Goal: Task Accomplishment & Management: Manage account settings

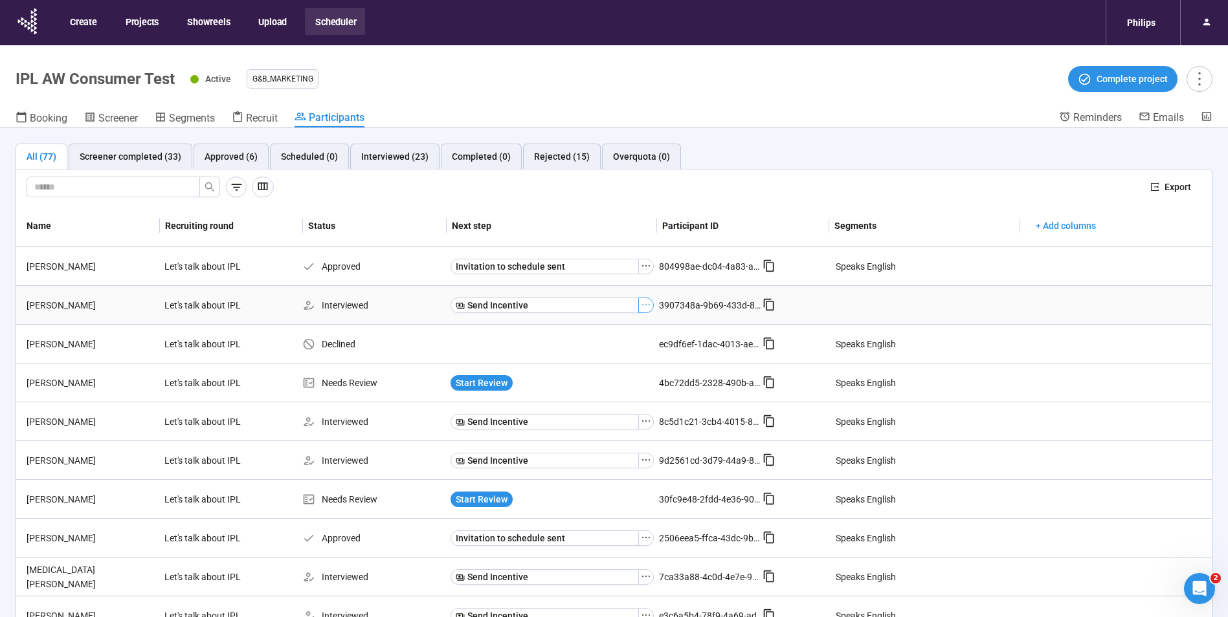
click at [641, 309] on icon "ellipsis" at bounding box center [646, 305] width 10 height 10
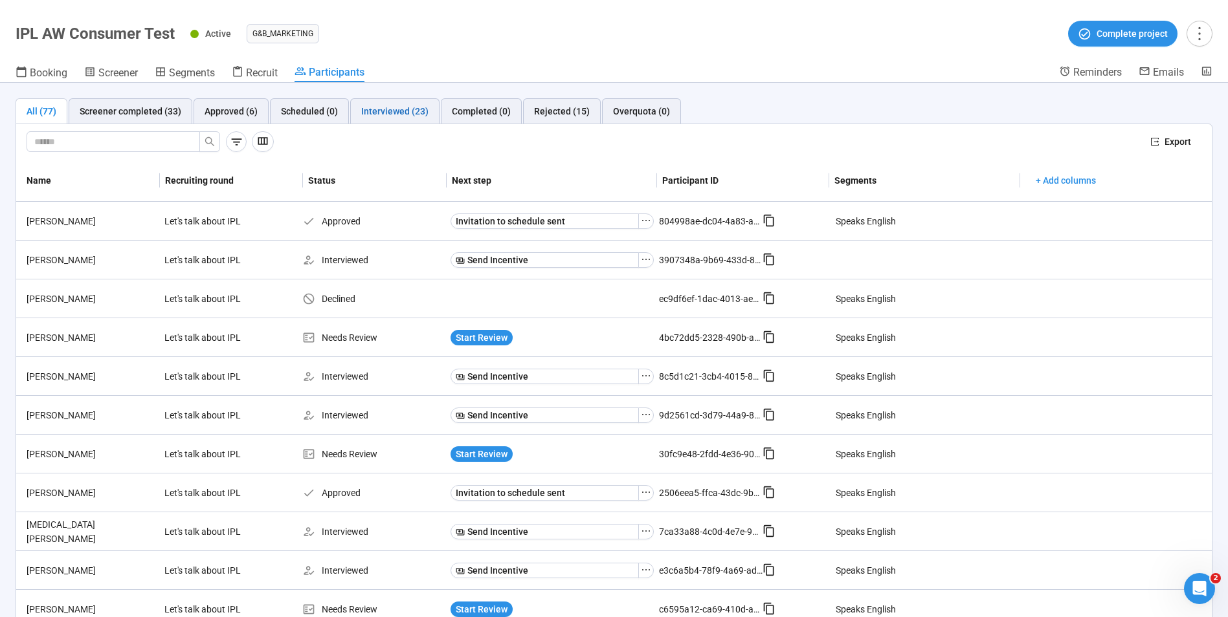
click at [368, 108] on div "Interviewed (23)" at bounding box center [394, 111] width 67 height 14
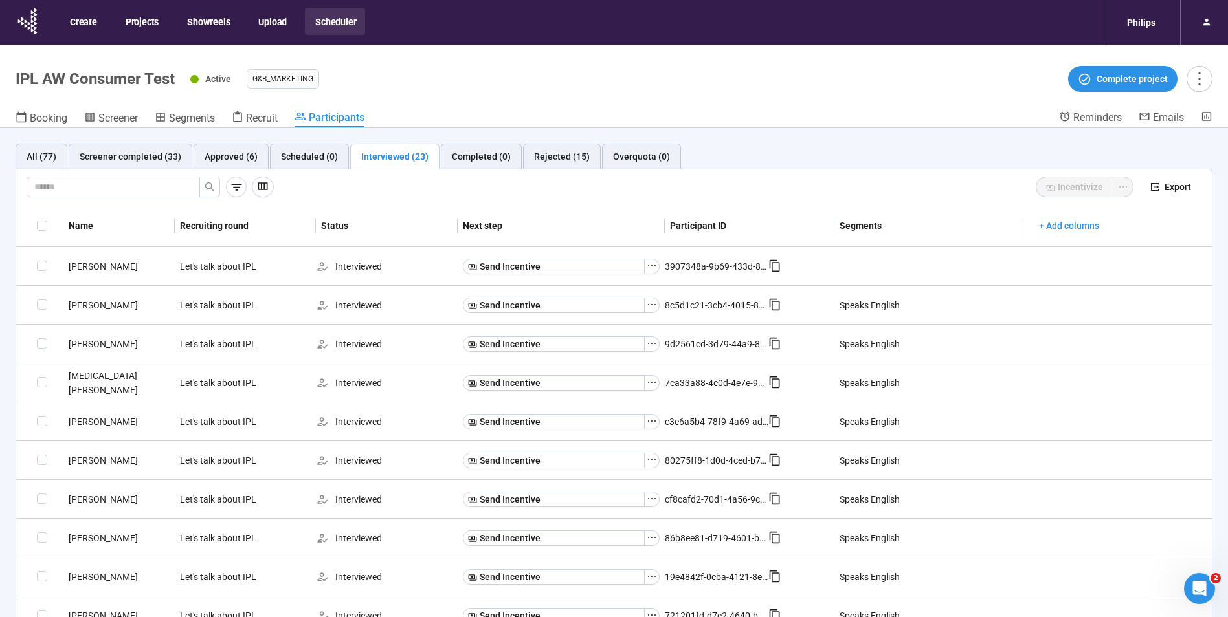
click at [87, 232] on th "Name" at bounding box center [118, 226] width 111 height 42
click at [608, 383] on button "Send Incentive" at bounding box center [554, 383] width 182 height 16
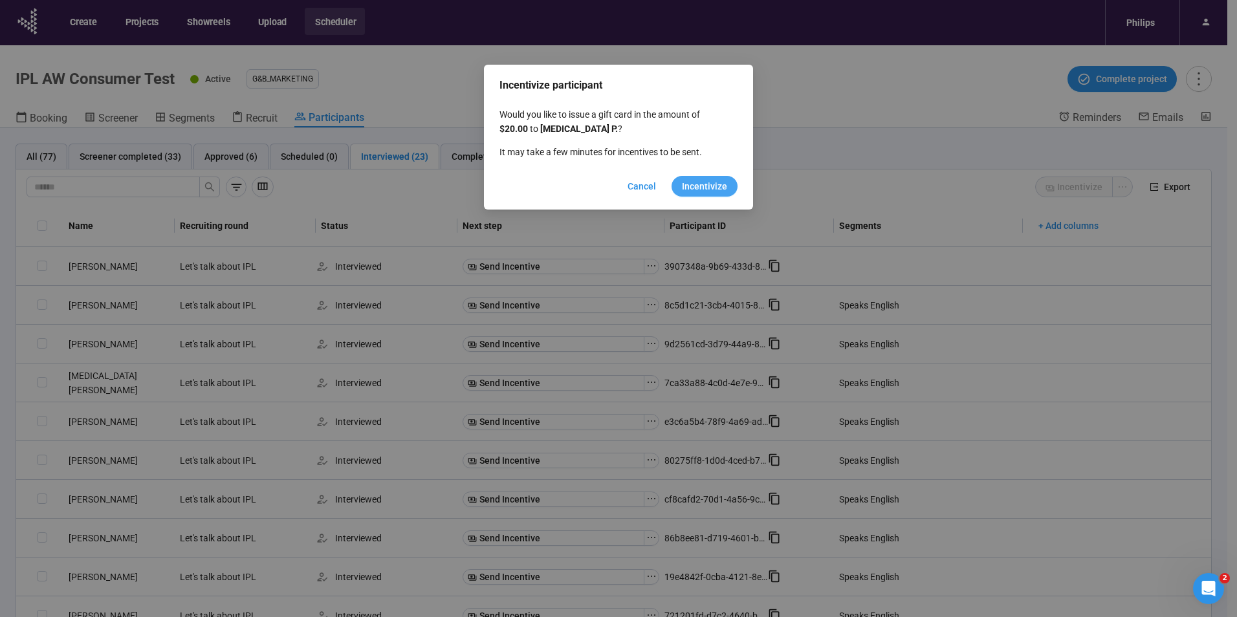
click at [700, 179] on button "Incentivize" at bounding box center [705, 186] width 66 height 21
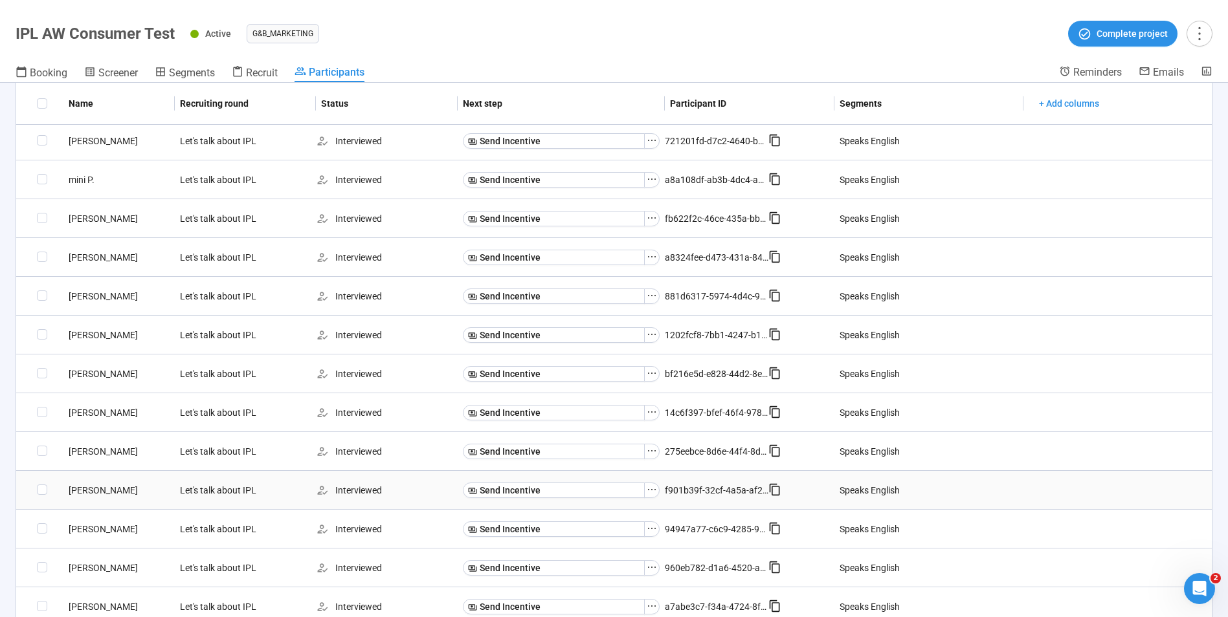
scroll to position [481, 0]
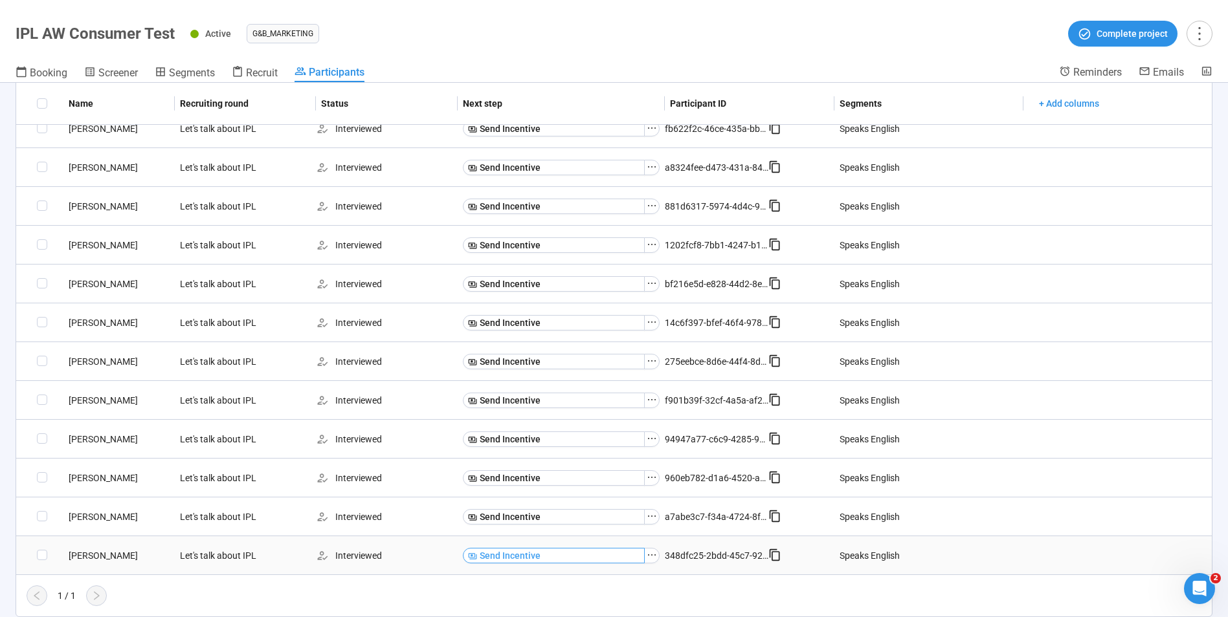
click at [491, 557] on span "Send Incentive" at bounding box center [510, 556] width 61 height 14
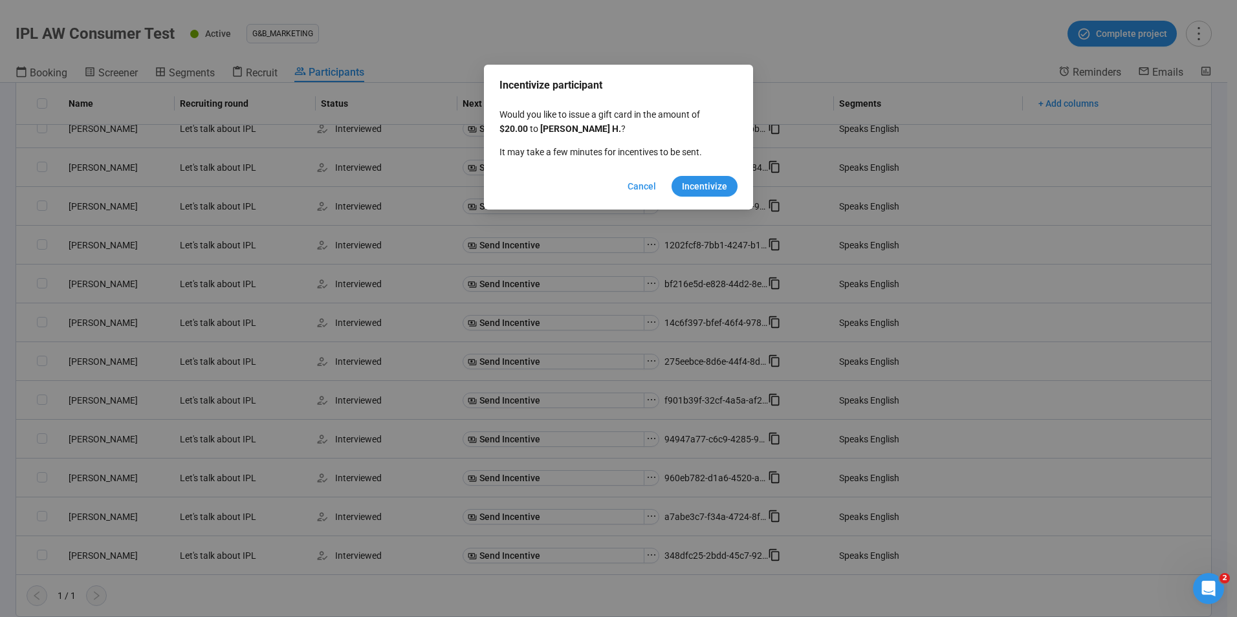
drag, startPoint x: 709, startPoint y: 183, endPoint x: 705, endPoint y: 202, distance: 19.2
click at [707, 183] on span "Incentivize" at bounding box center [704, 186] width 45 height 14
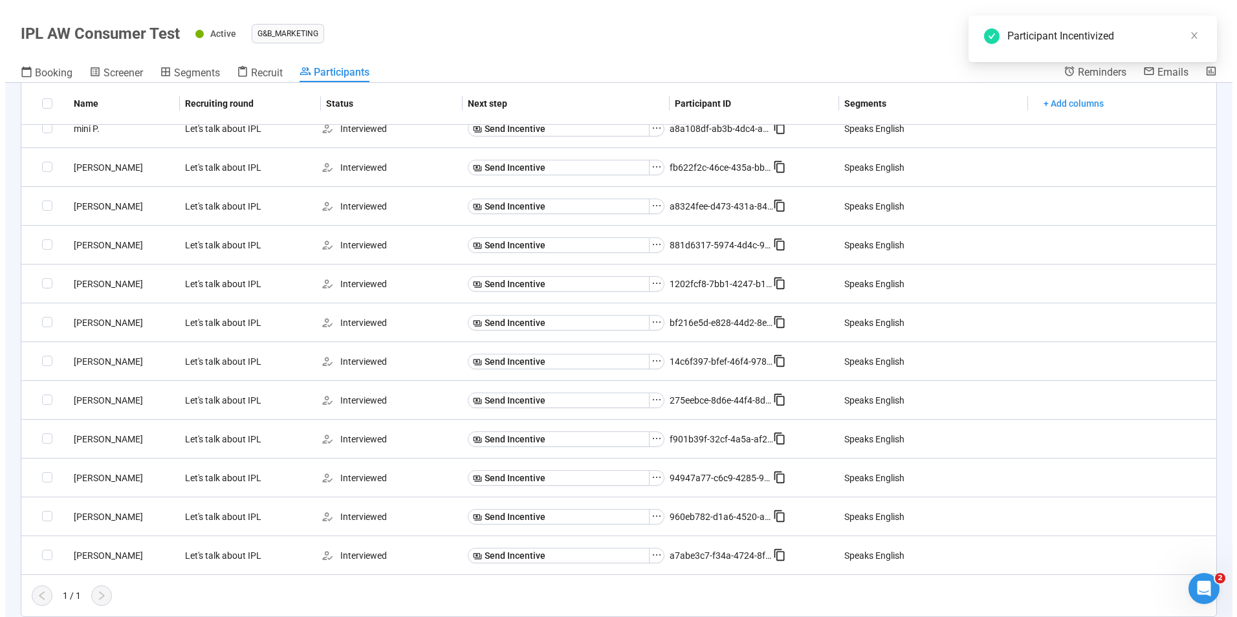
scroll to position [442, 0]
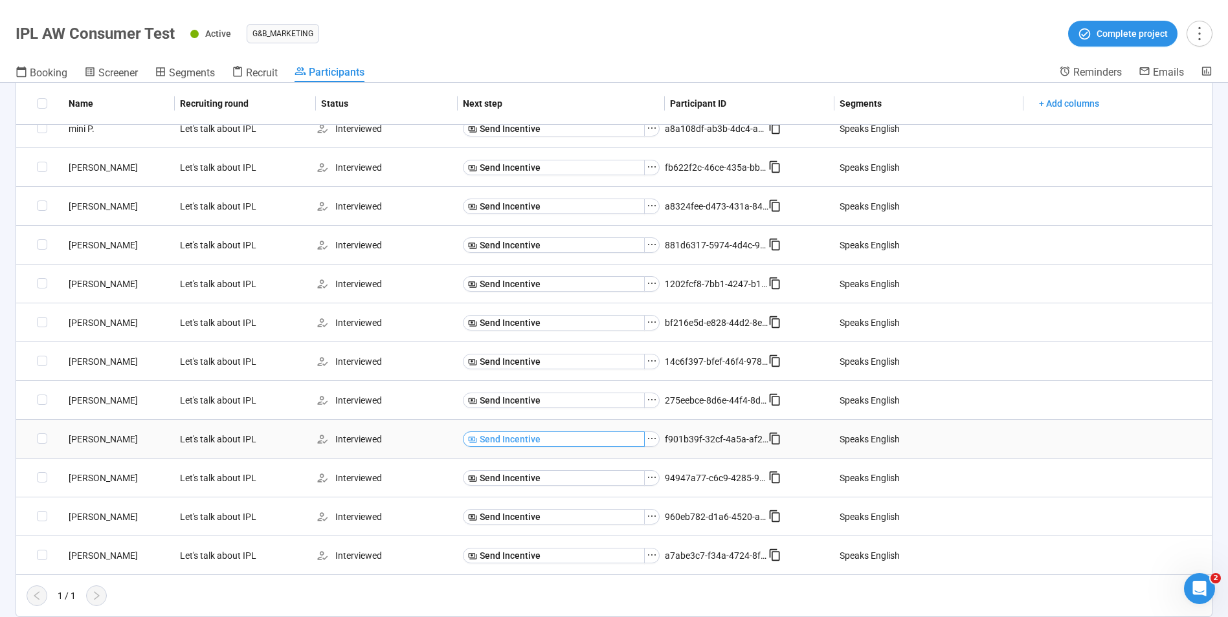
click at [498, 439] on span "Send Incentive" at bounding box center [510, 439] width 61 height 14
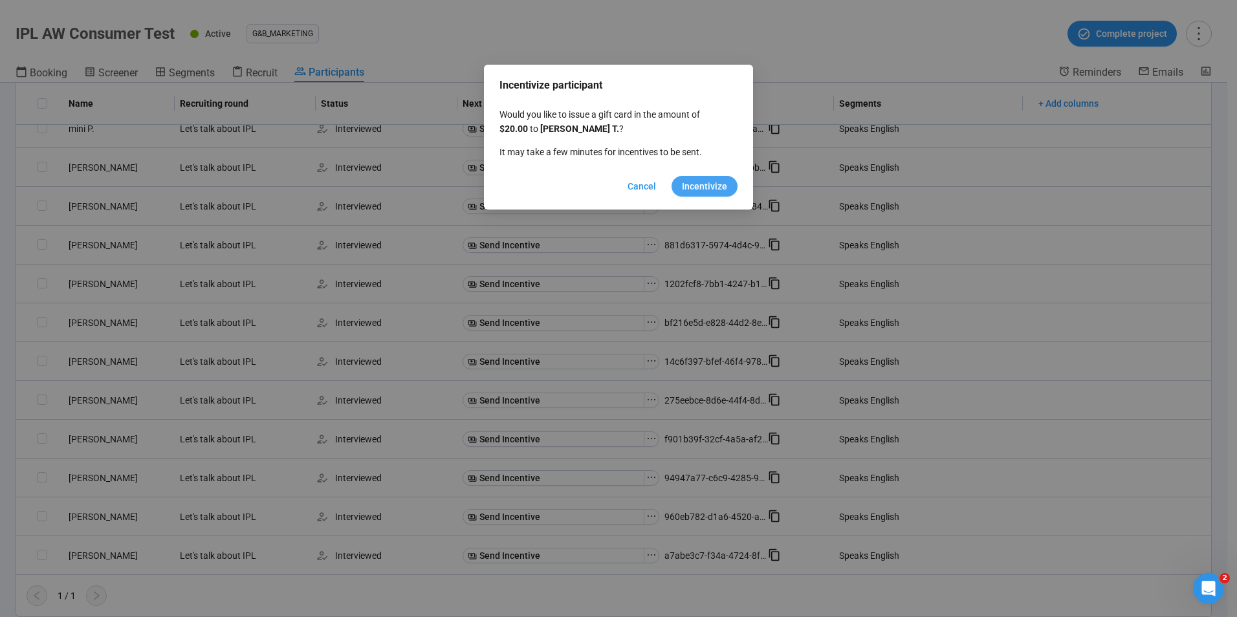
click at [711, 187] on span "Incentivize" at bounding box center [704, 186] width 45 height 14
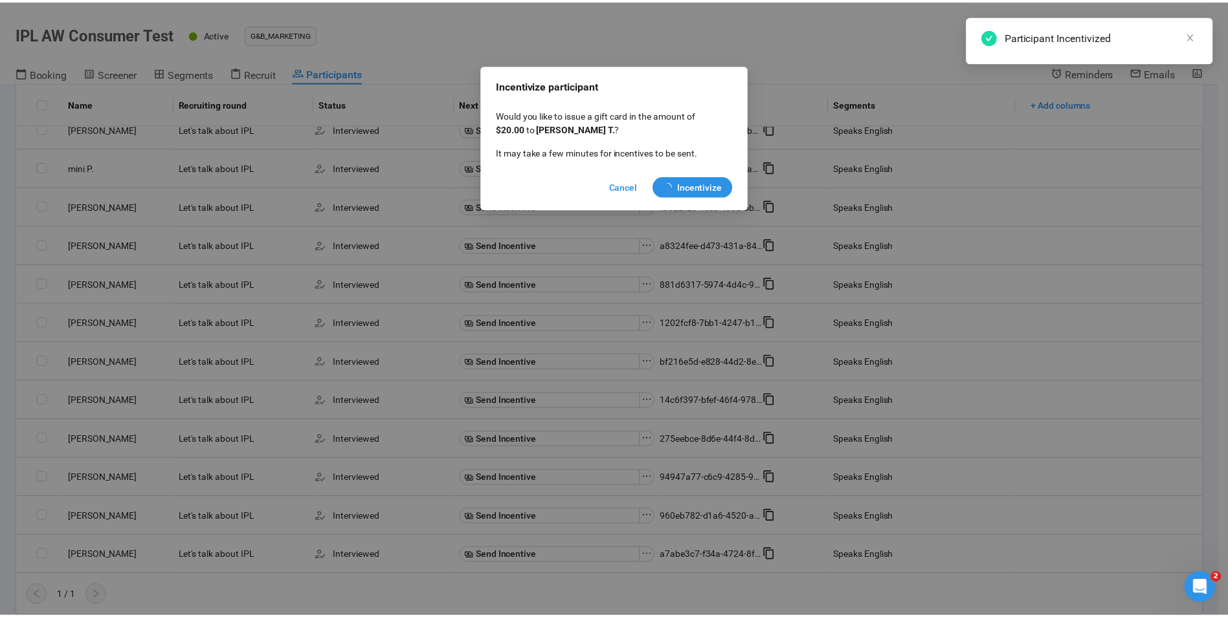
scroll to position [403, 0]
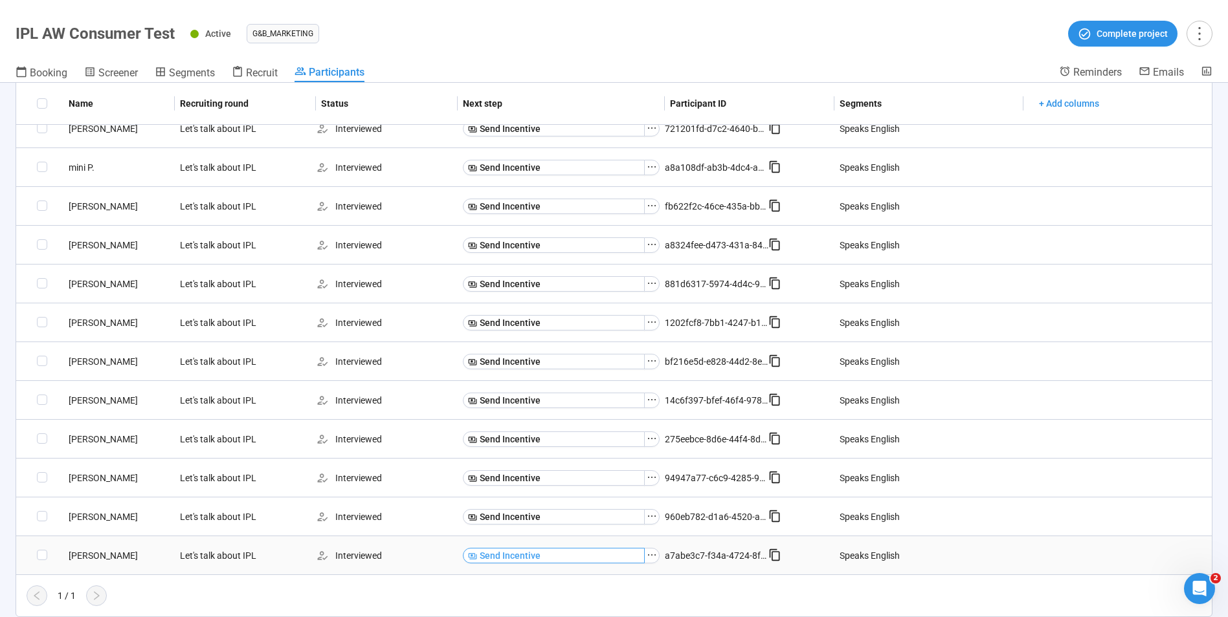
click at [511, 560] on span "Send Incentive" at bounding box center [510, 556] width 61 height 14
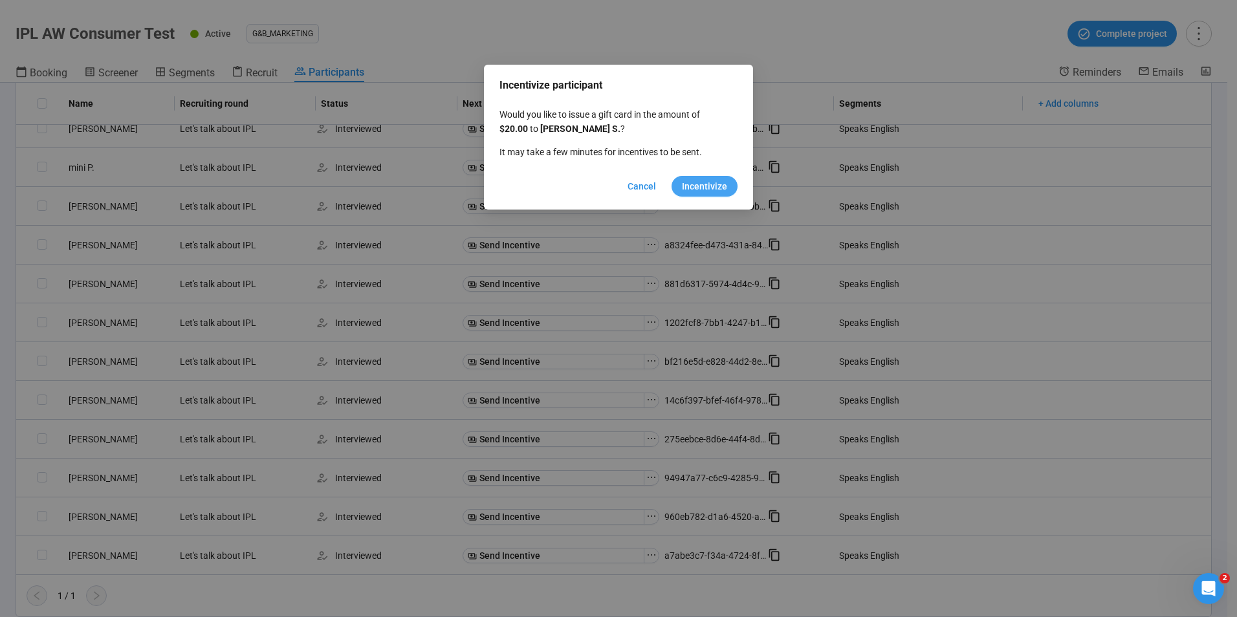
click at [704, 186] on span "Incentivize" at bounding box center [704, 186] width 45 height 14
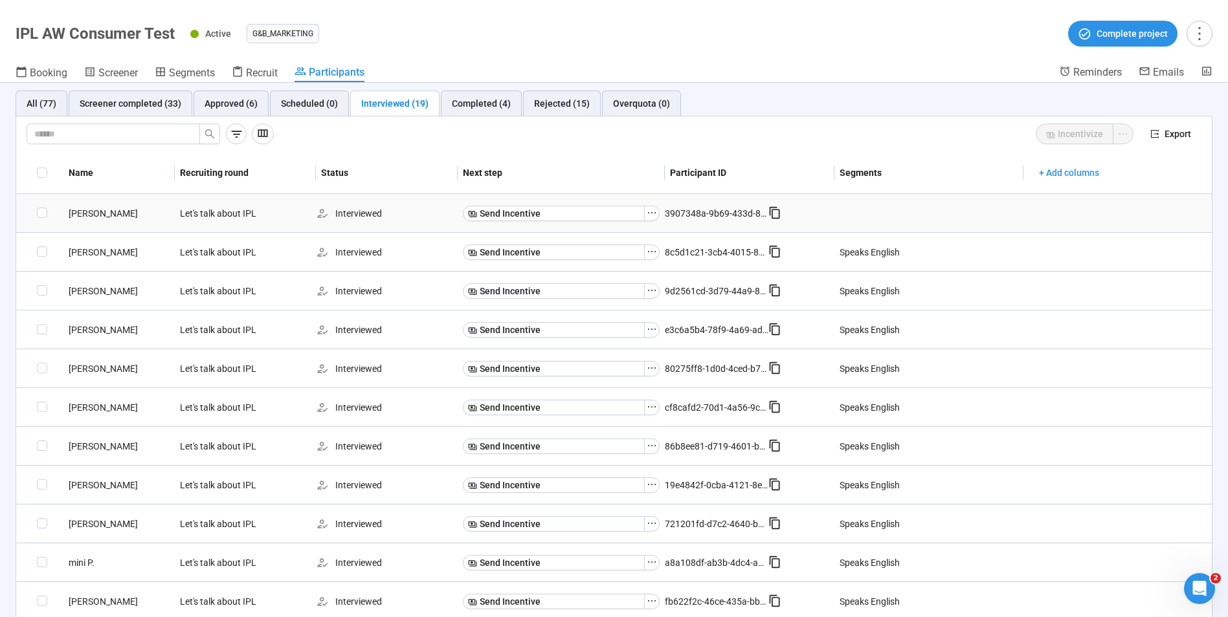
scroll to position [0, 0]
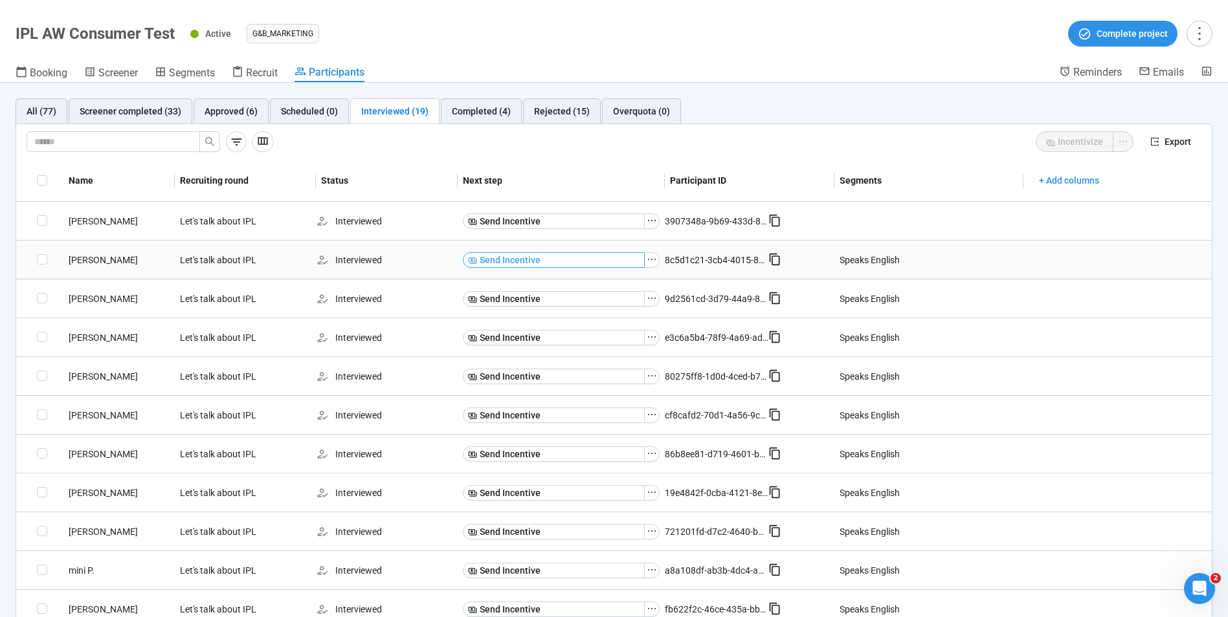
click at [591, 258] on button "Send Incentive" at bounding box center [554, 260] width 182 height 16
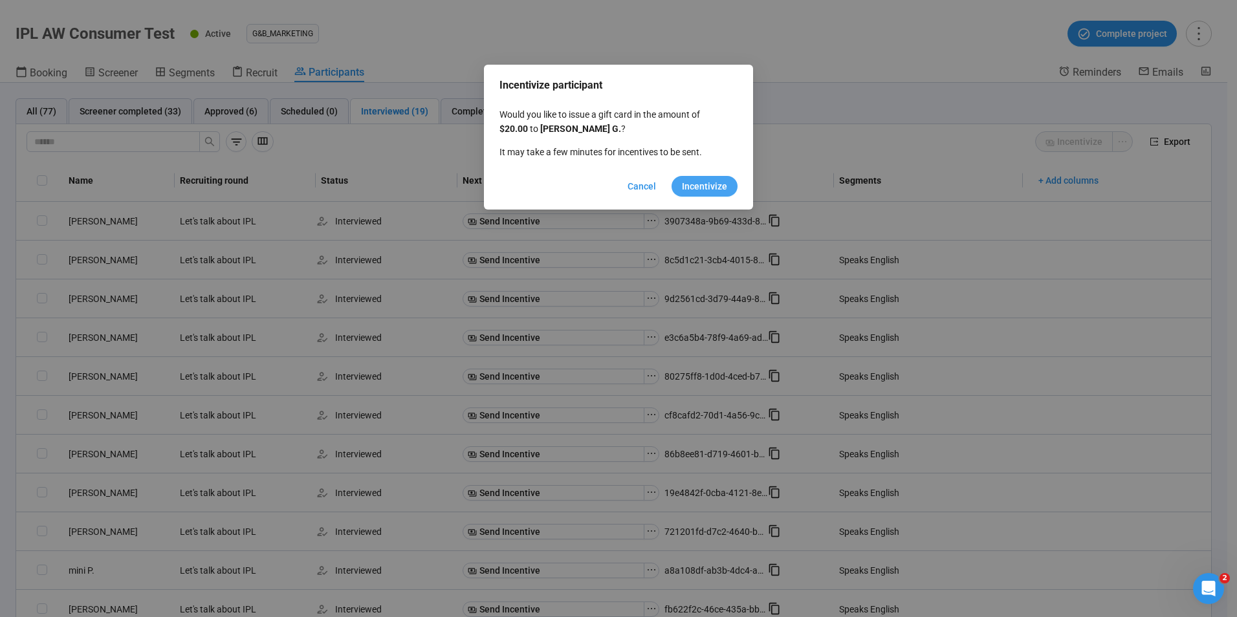
click at [724, 189] on span "Incentivize" at bounding box center [704, 186] width 45 height 14
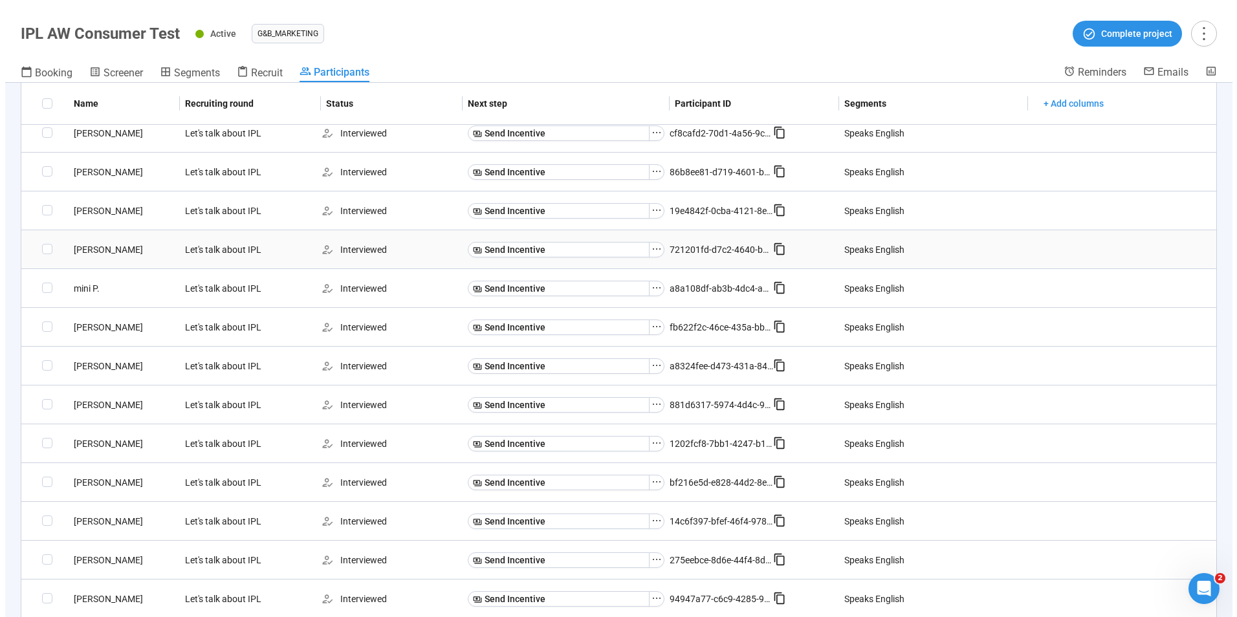
scroll to position [326, 0]
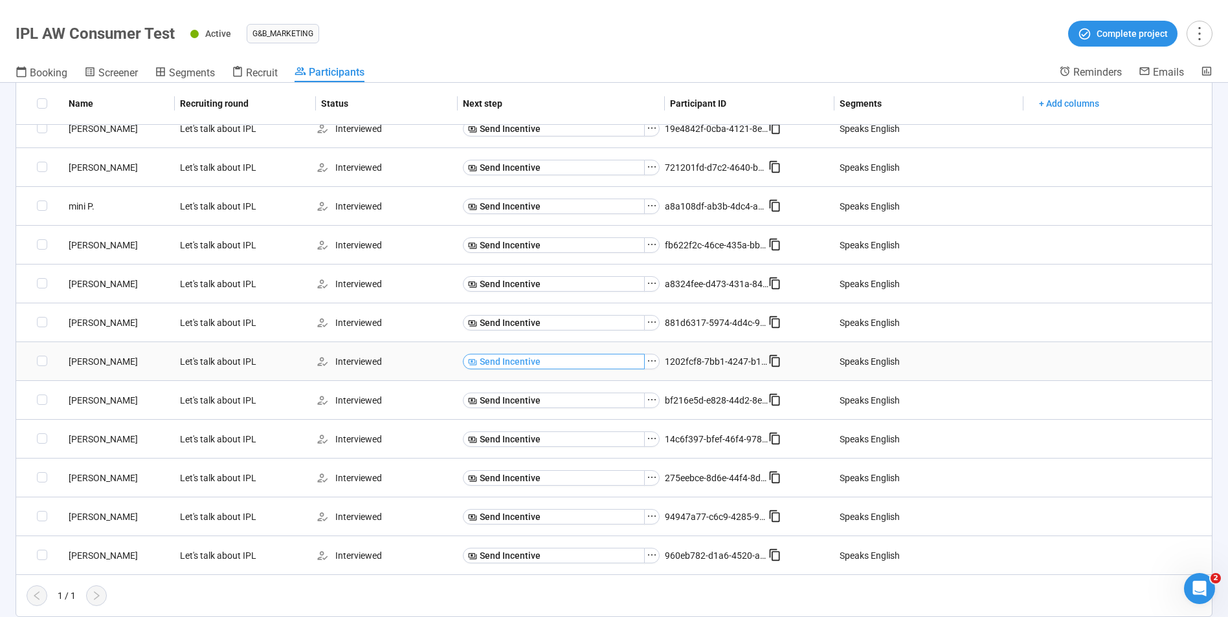
click at [526, 362] on span "Send Incentive" at bounding box center [510, 362] width 61 height 14
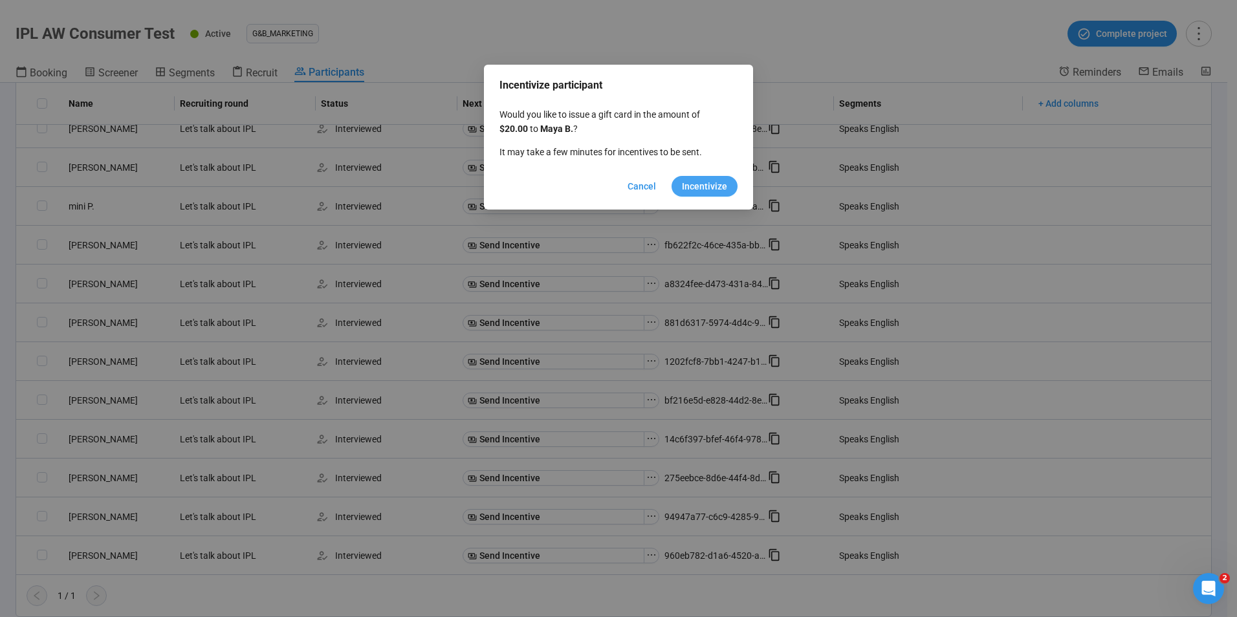
click at [709, 186] on span "Incentivize" at bounding box center [704, 186] width 45 height 14
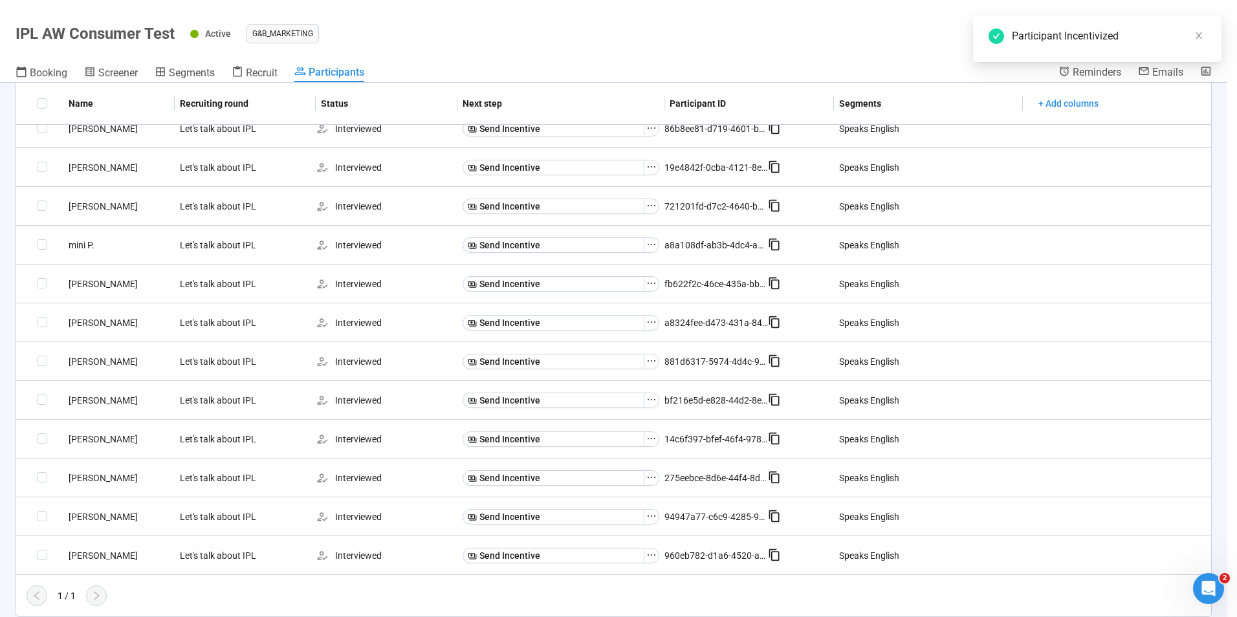
scroll to position [287, 0]
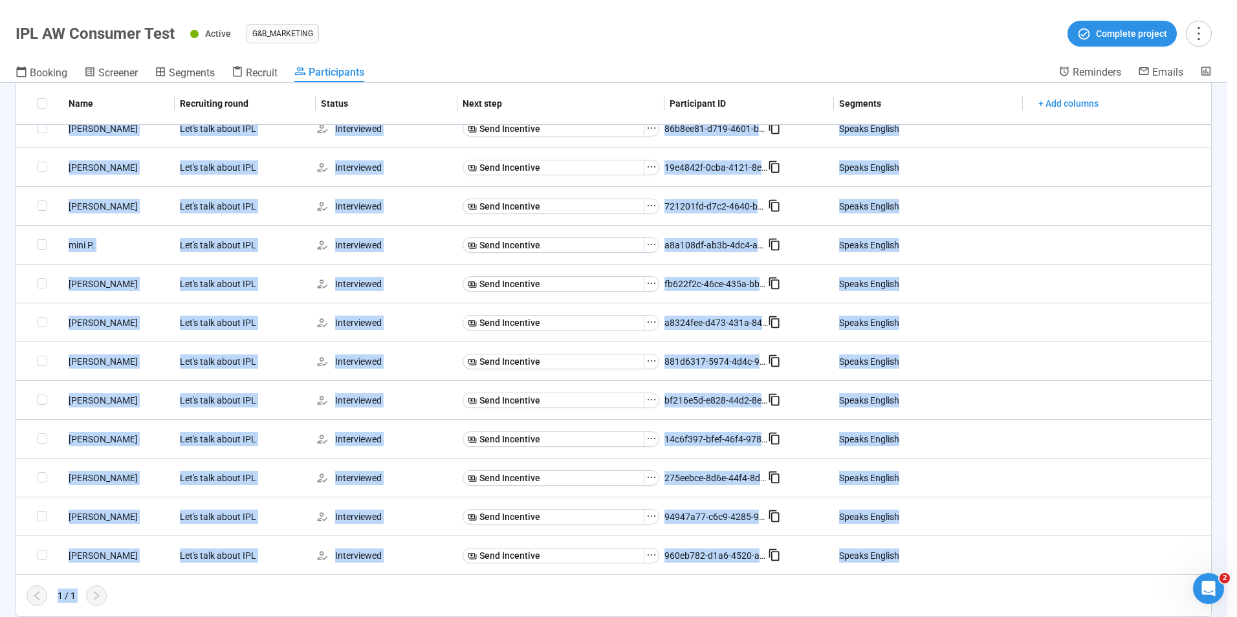
drag, startPoint x: 1221, startPoint y: 418, endPoint x: 1216, endPoint y: 324, distance: 94.0
click at [1226, 311] on div "Incentivize participant Would you like to issue a gift card in the amount of $2…" at bounding box center [618, 308] width 1237 height 617
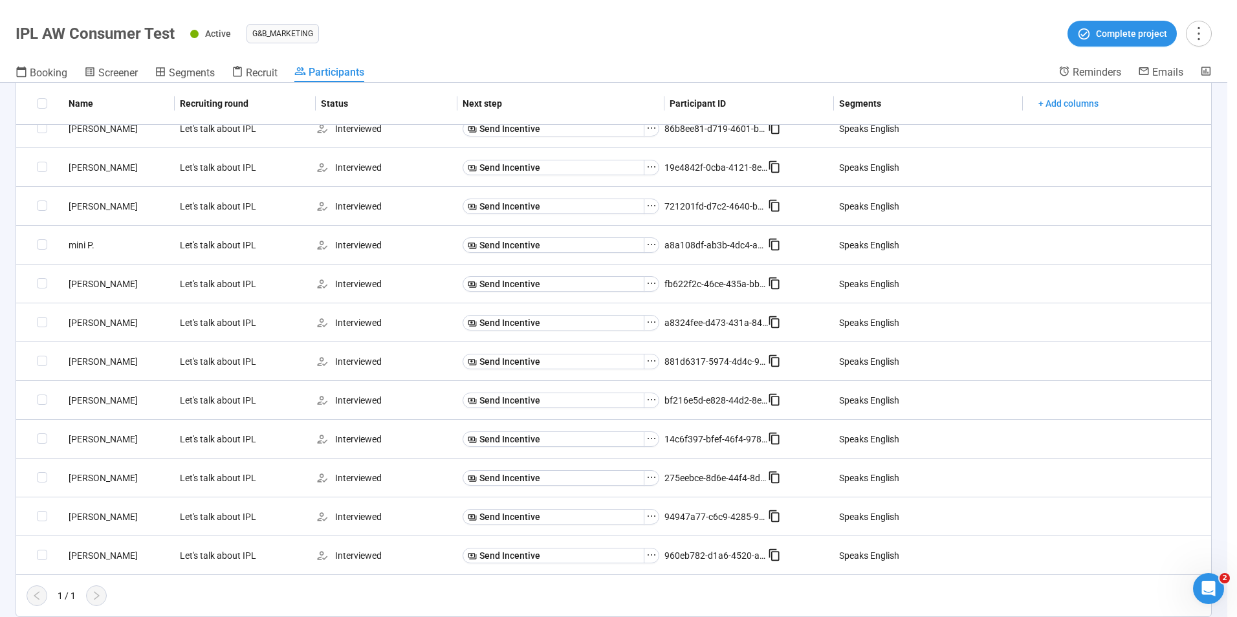
drag, startPoint x: 1223, startPoint y: 333, endPoint x: 1234, endPoint y: 235, distance: 98.9
click at [1234, 235] on div "Incentivize participant Would you like to issue a gift card in the amount of $2…" at bounding box center [618, 308] width 1237 height 617
click at [1216, 450] on div "Incentivize participant Would you like to issue a gift card in the amount of $2…" at bounding box center [618, 308] width 1237 height 617
drag, startPoint x: 1225, startPoint y: 450, endPoint x: 1217, endPoint y: 394, distance: 57.5
click at [1232, 397] on div "Incentivize participant Would you like to issue a gift card in the amount of $2…" at bounding box center [618, 308] width 1237 height 617
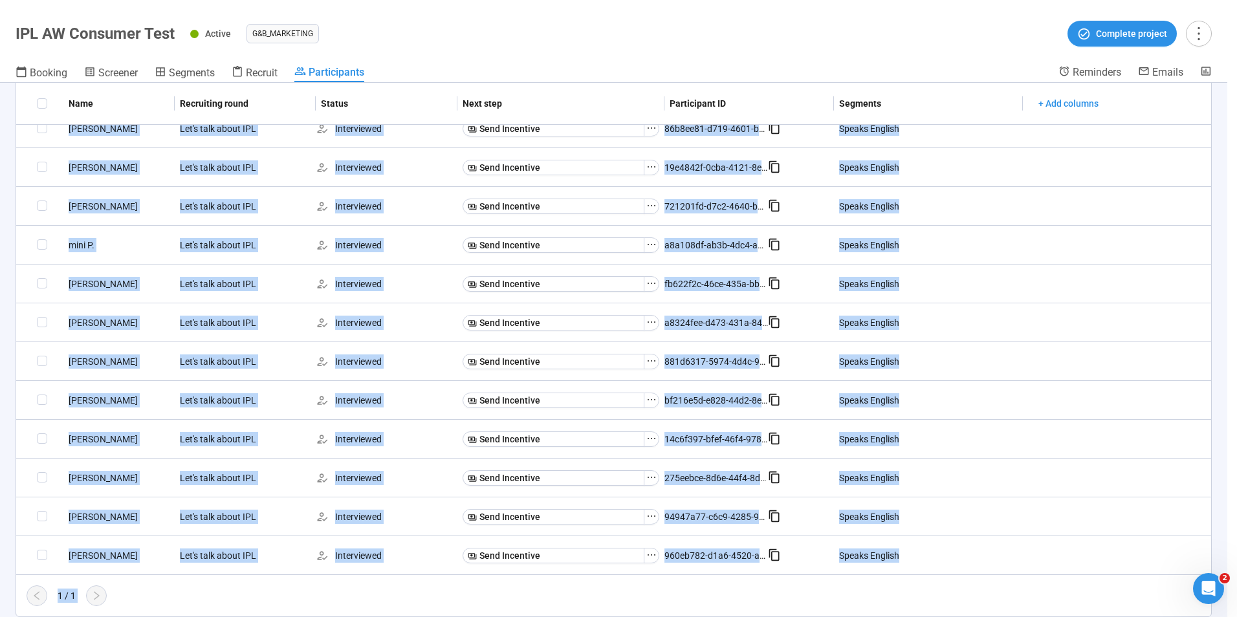
drag, startPoint x: 1225, startPoint y: 351, endPoint x: 1237, endPoint y: 264, distance: 87.5
click at [1237, 265] on html "Create Projects Showreels Upload Scheduler Philips IPL AW Consumer Test Active …" at bounding box center [618, 286] width 1237 height 663
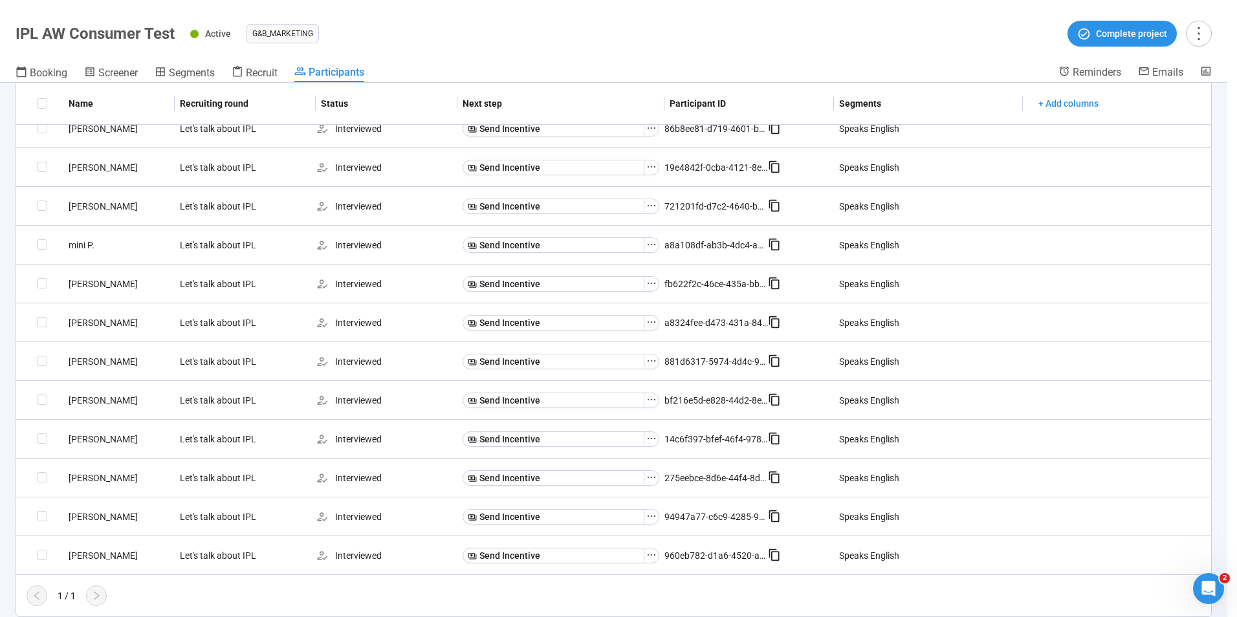
click at [696, 281] on div "Incentivize participant Would you like to issue a gift card in the amount of $2…" at bounding box center [618, 308] width 1237 height 617
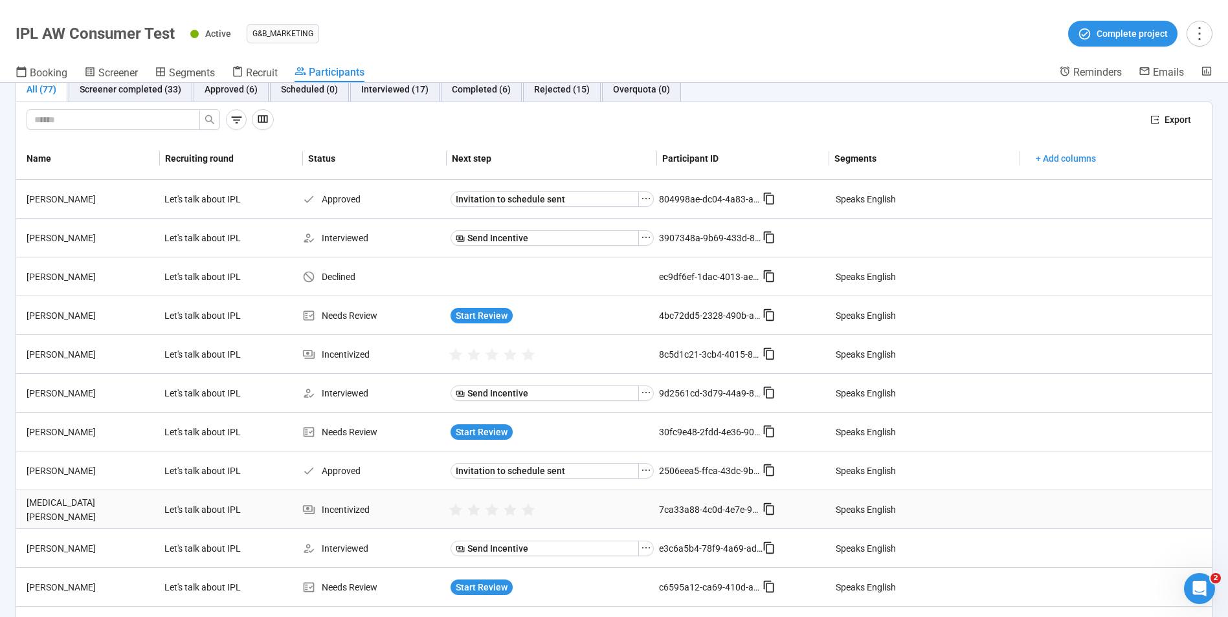
scroll to position [15, 0]
